Goal: Check status: Check status

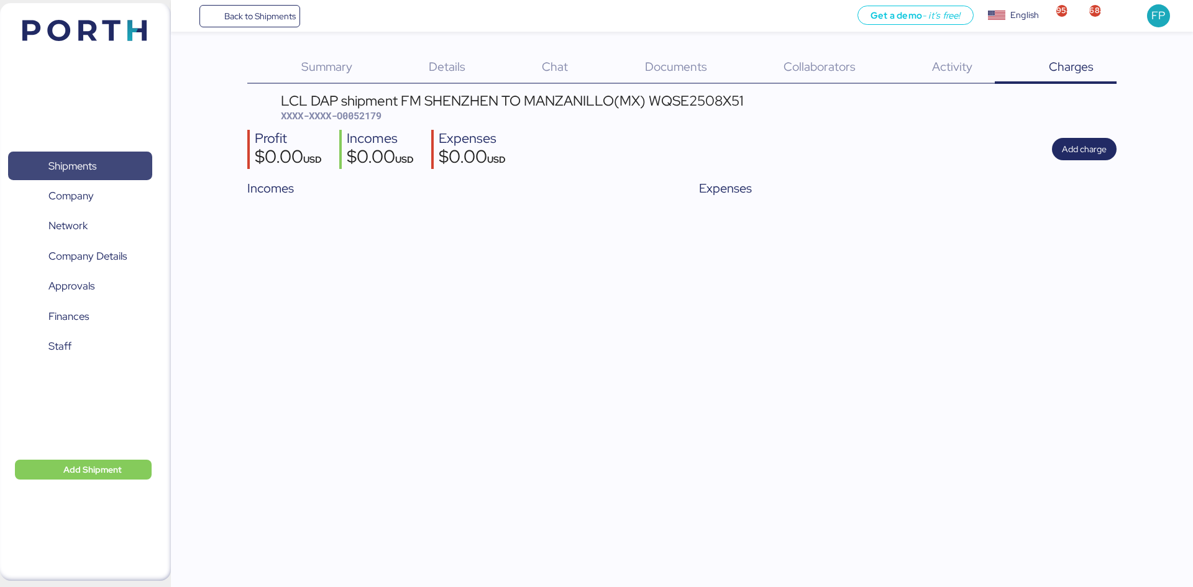
click at [75, 167] on span "Shipments" at bounding box center [72, 166] width 48 height 18
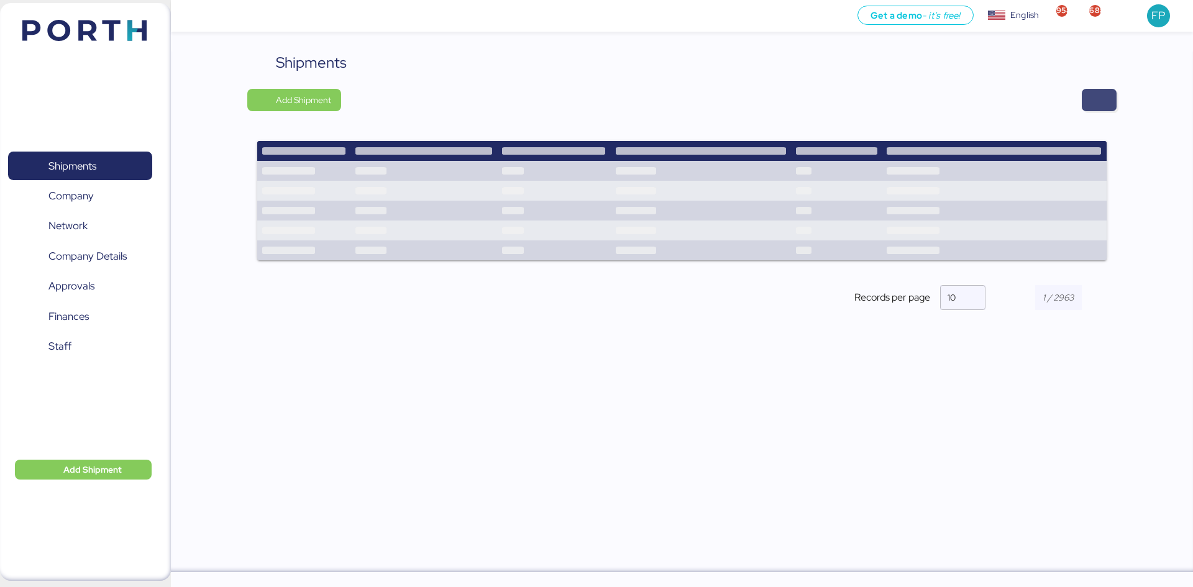
click at [1092, 103] on span "button" at bounding box center [1099, 99] width 15 height 17
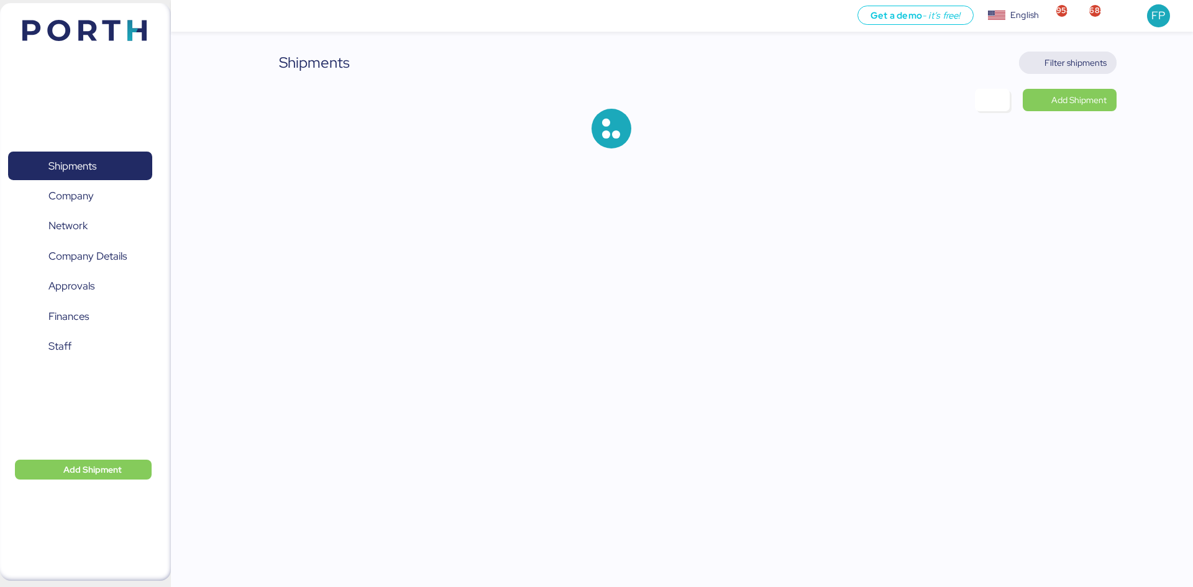
click at [1079, 62] on span "Filter shipments" at bounding box center [1075, 62] width 62 height 15
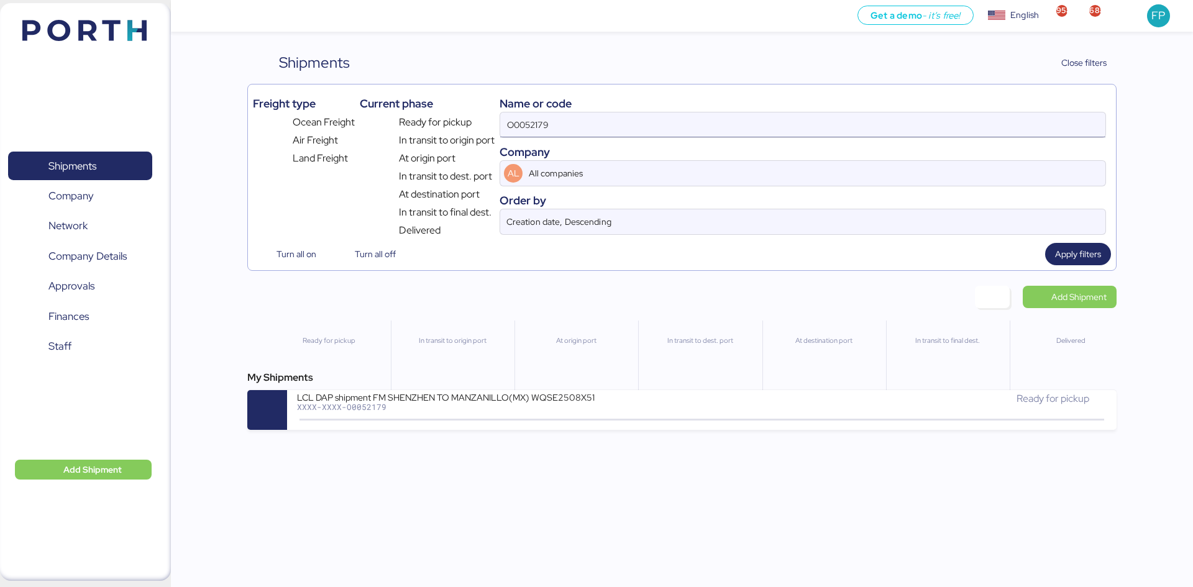
click at [536, 131] on input "O0052179" at bounding box center [802, 124] width 605 height 25
paste input "15"
type input "O0052115"
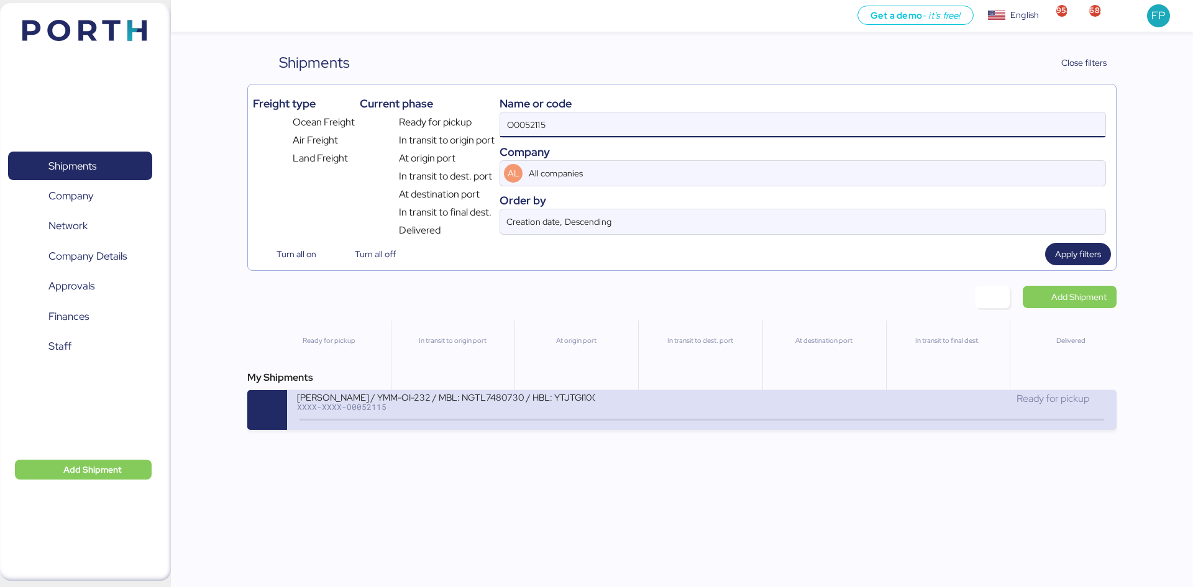
click at [622, 407] on div "[PERSON_NAME] / YMM-OI-232 / MBL: NGTL7480730 / HBL: YTJTGI100134 / LCL XXXX-XX…" at bounding box center [499, 404] width 404 height 27
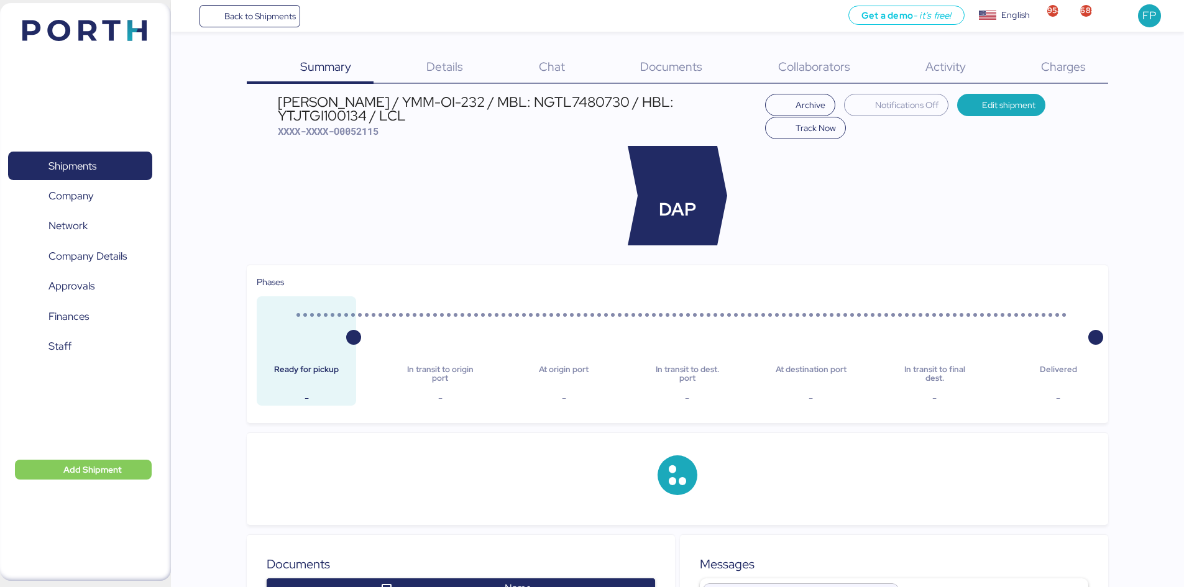
click at [1072, 69] on span "Charges" at bounding box center [1063, 66] width 45 height 16
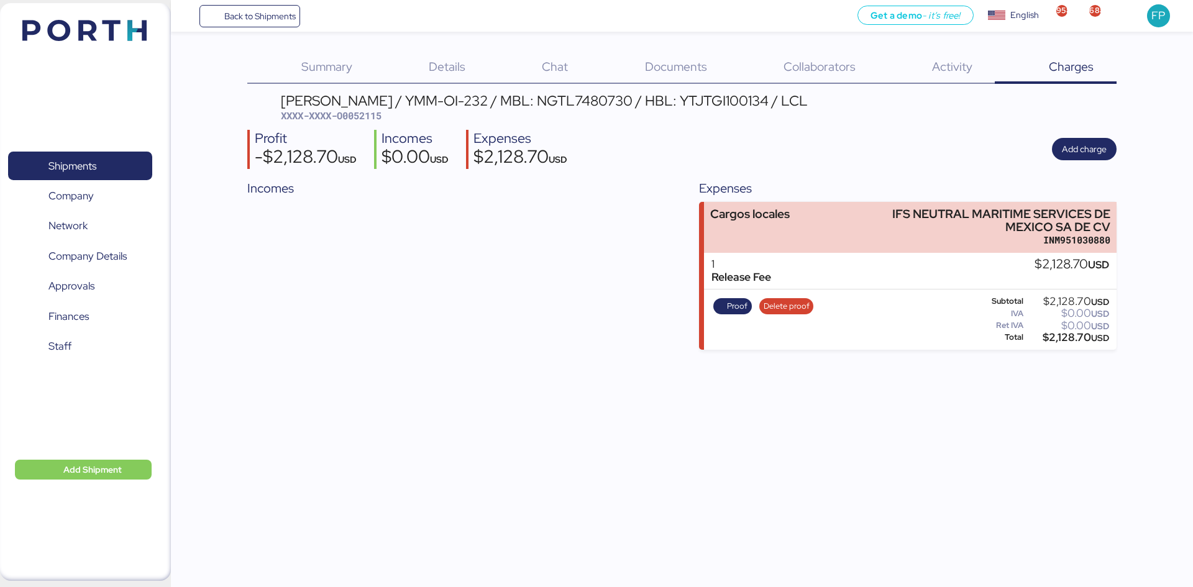
click at [374, 116] on span "XXXX-XXXX-O0052115" at bounding box center [331, 115] width 101 height 12
copy span "O0052115"
